Goal: Find specific page/section: Find specific page/section

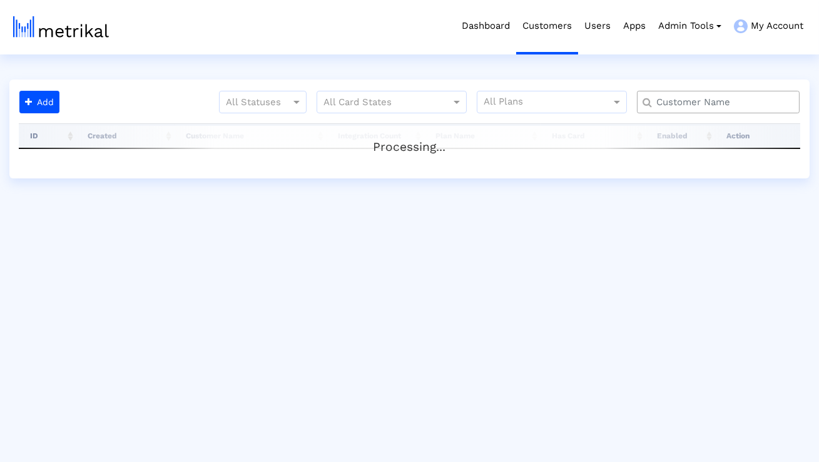
click at [685, 100] on input "text" at bounding box center [720, 102] width 147 height 13
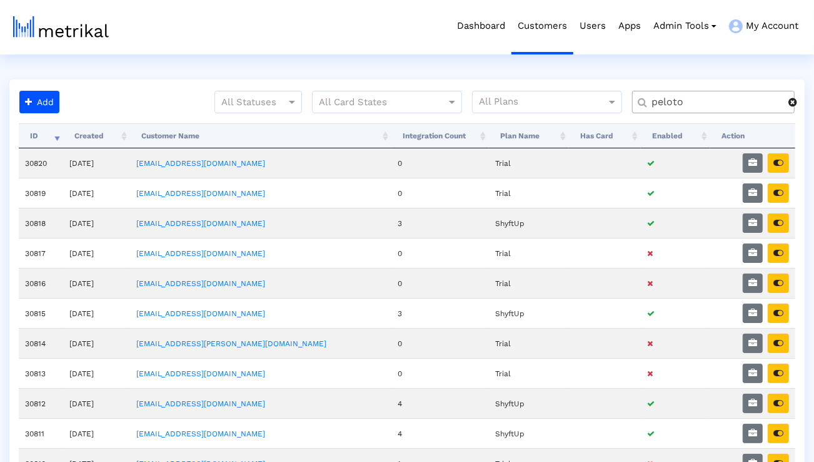
type input "peloto"
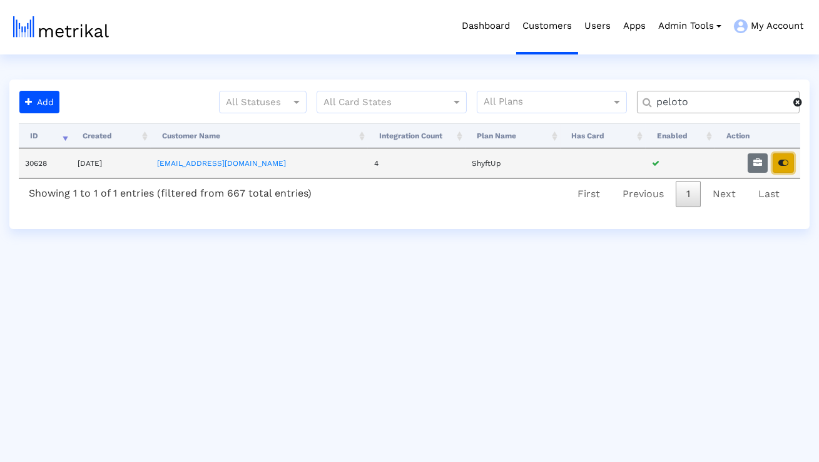
click at [783, 161] on icon "button" at bounding box center [783, 162] width 10 height 9
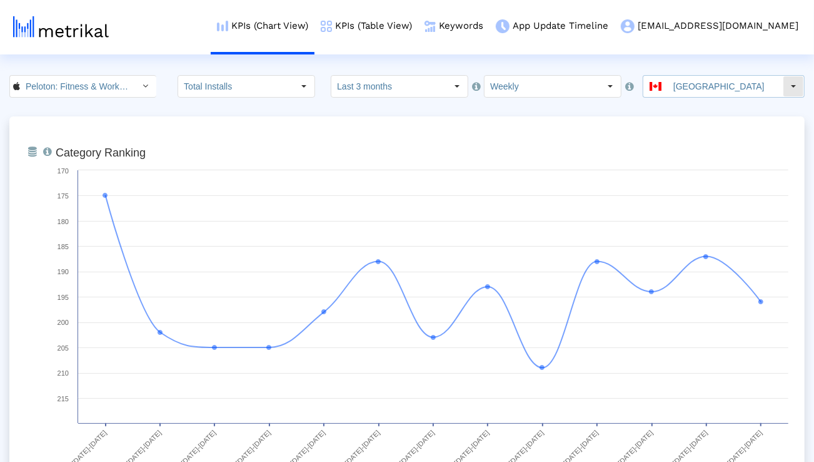
click at [688, 89] on input "[GEOGRAPHIC_DATA]" at bounding box center [725, 86] width 115 height 21
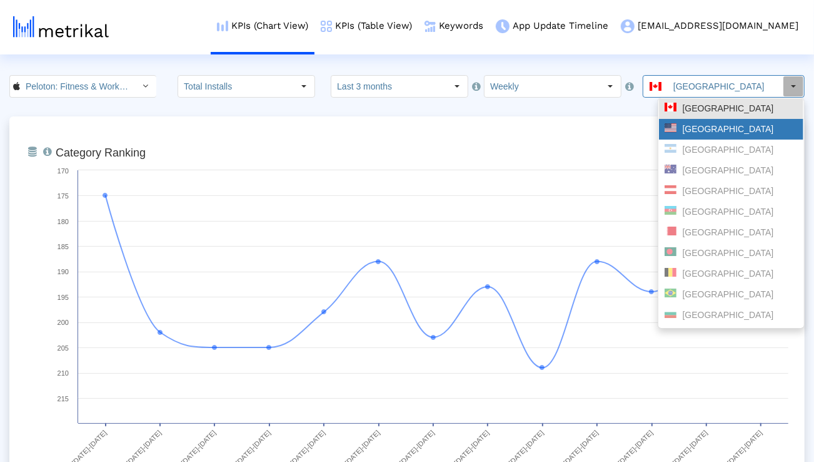
click at [685, 124] on div "[GEOGRAPHIC_DATA]" at bounding box center [731, 129] width 133 height 12
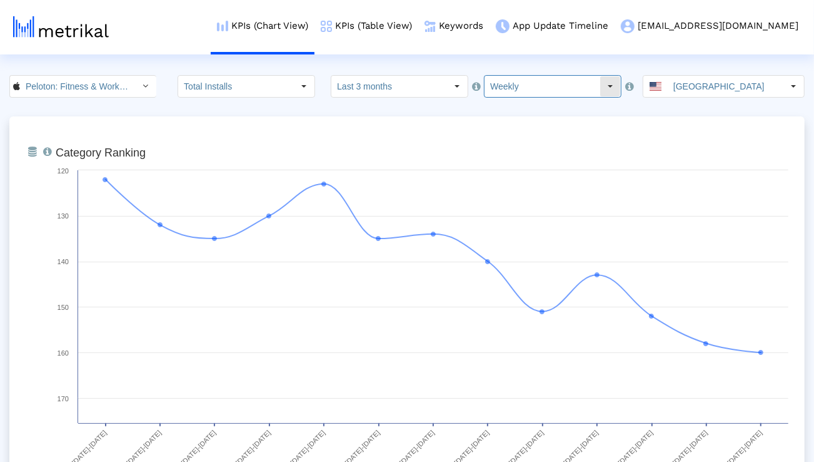
click at [498, 77] on input "Weekly" at bounding box center [542, 86] width 115 height 21
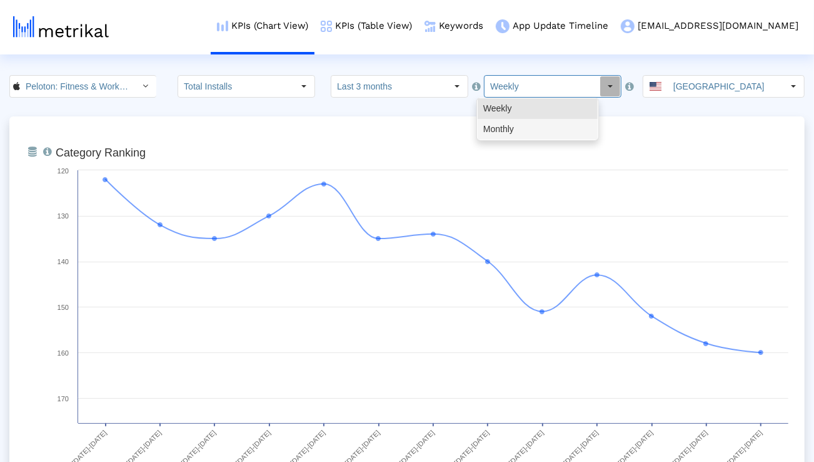
click at [500, 131] on div "Monthly" at bounding box center [538, 129] width 120 height 21
type input "Monthly"
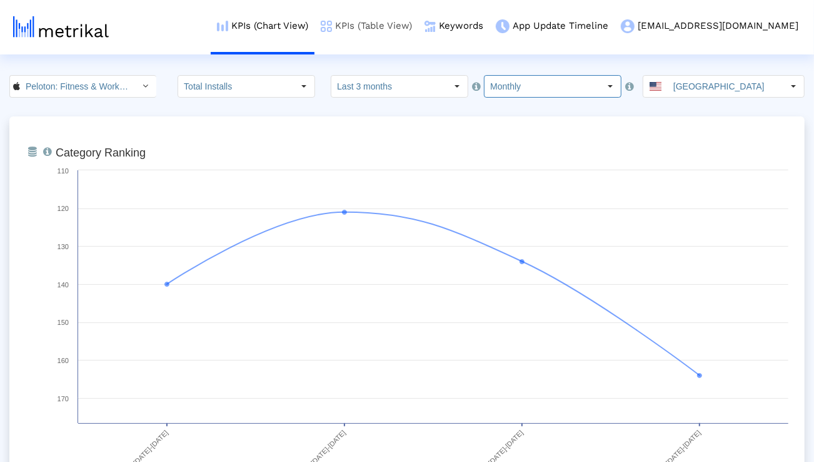
click at [418, 21] on link "KPIs (Table View)" at bounding box center [367, 26] width 104 height 52
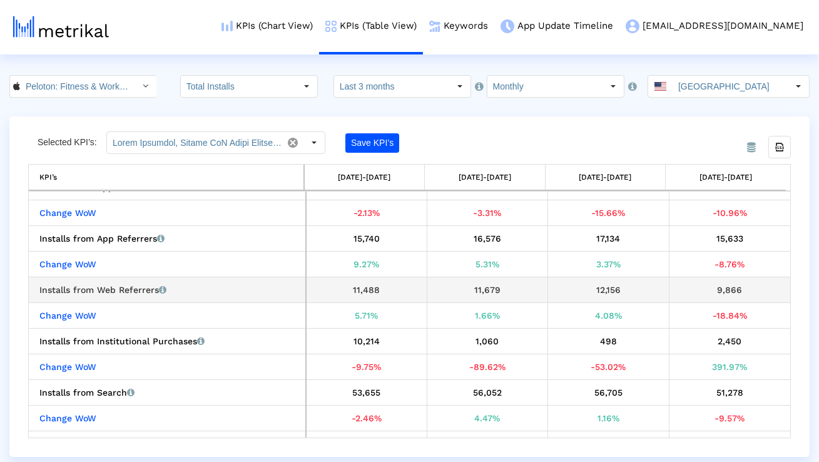
scroll to position [122, 0]
